Goal: Task Accomplishment & Management: Manage account settings

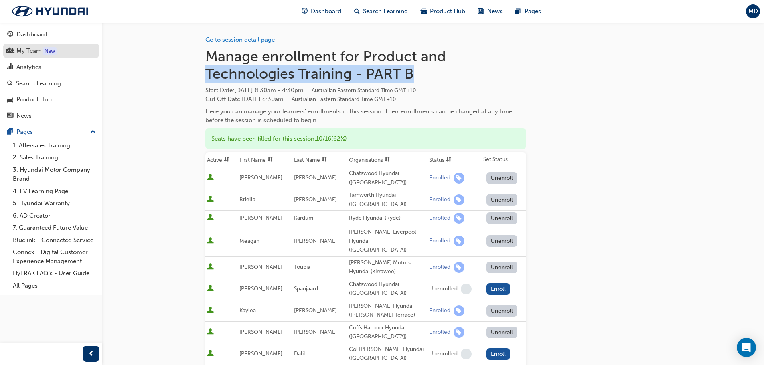
click at [24, 48] on div "My Team" at bounding box center [28, 51] width 25 height 9
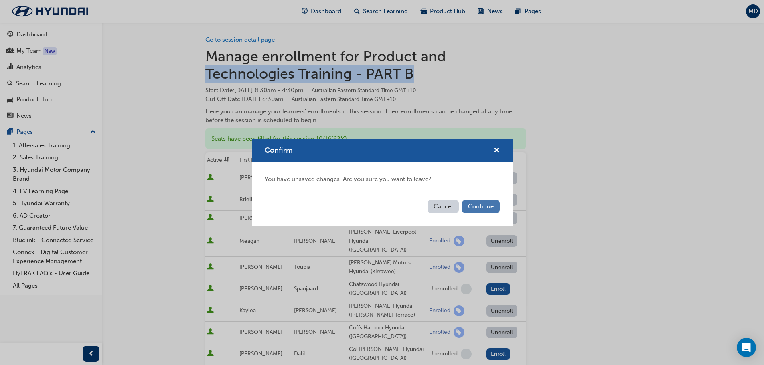
click at [491, 206] on button "Continue" at bounding box center [481, 206] width 38 height 13
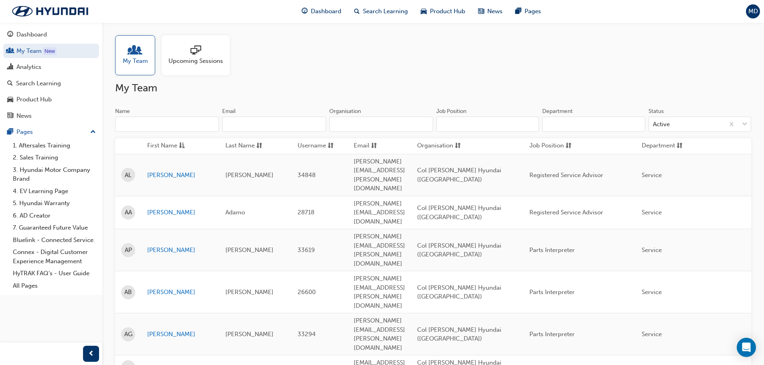
scroll to position [323, 0]
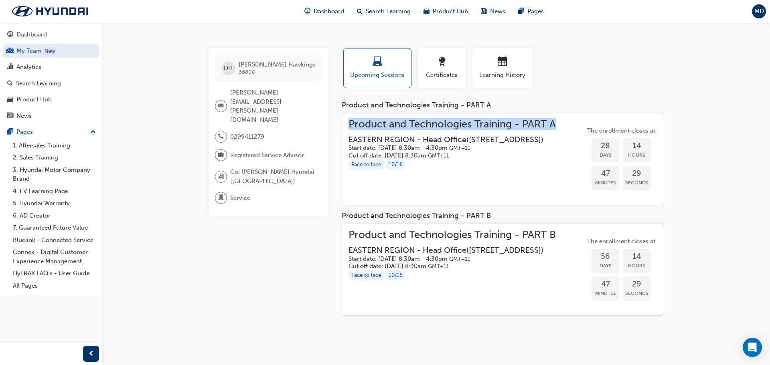
drag, startPoint x: 344, startPoint y: 124, endPoint x: 555, endPoint y: 129, distance: 211.5
click at [555, 129] on div "Product and Technologies Training - PART A EASTERN REGION - Head Office ( [STRE…" at bounding box center [503, 159] width 323 height 93
copy span "Product and Technologies Training - PART A"
